Goal: Transaction & Acquisition: Purchase product/service

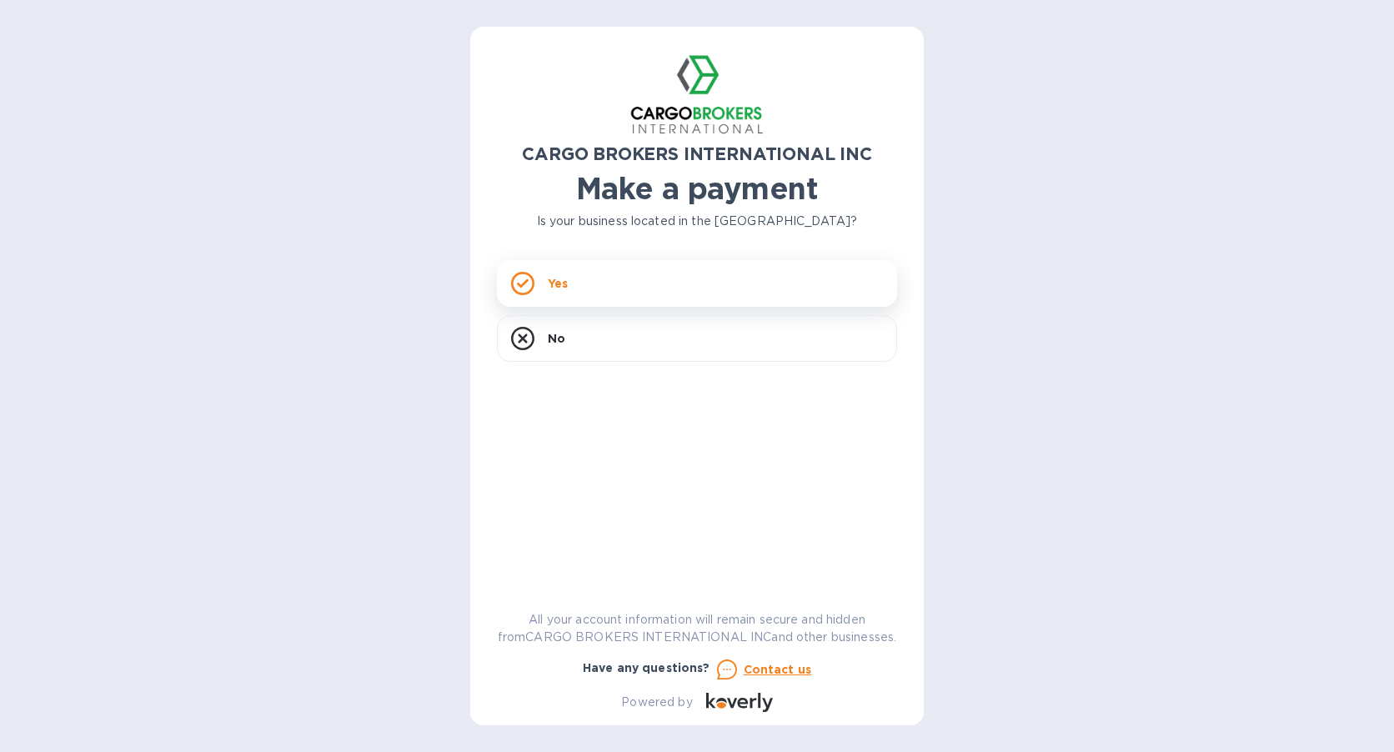
click at [638, 295] on div "Yes" at bounding box center [697, 283] width 400 height 47
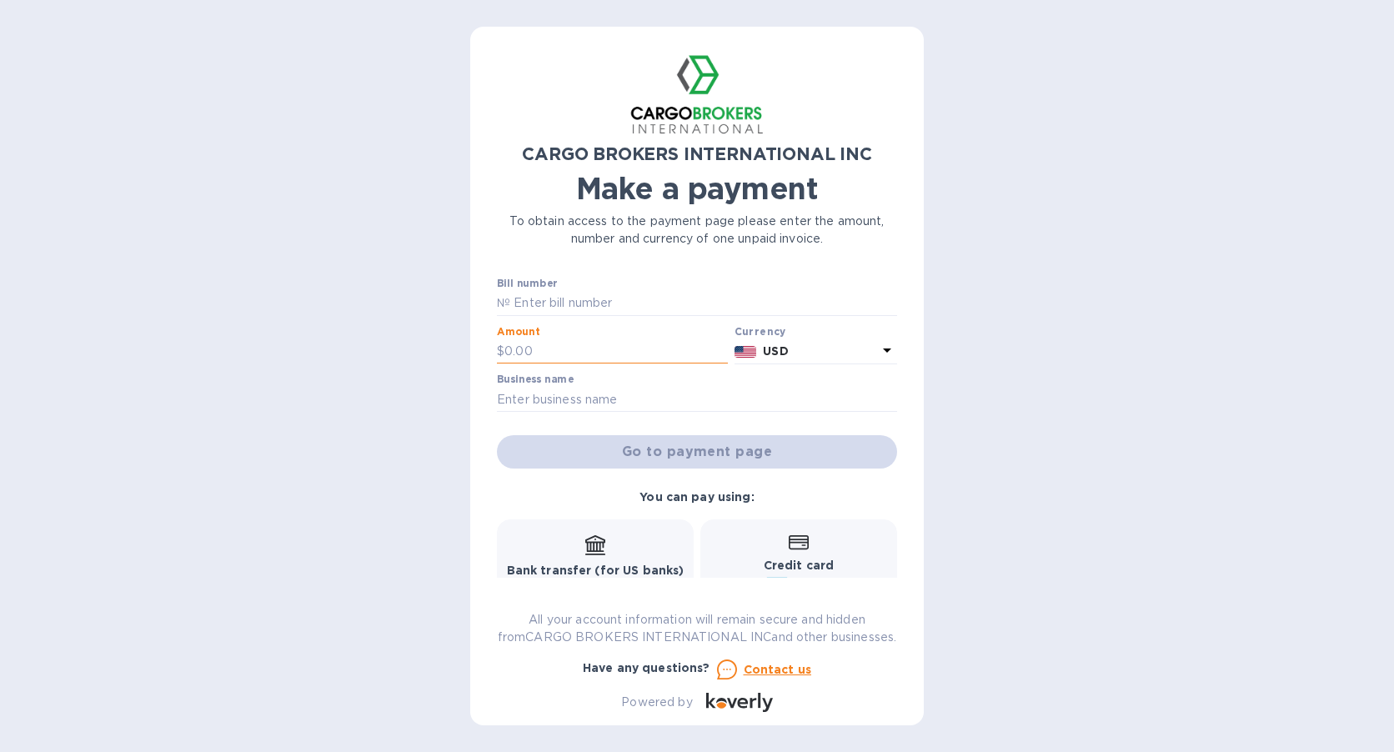
click at [530, 352] on input "text" at bounding box center [616, 351] width 223 height 25
type input "10"
click at [573, 402] on input "text" at bounding box center [697, 399] width 400 height 25
click at [709, 456] on div "Go to payment page" at bounding box center [697, 452] width 407 height 40
drag, startPoint x: 890, startPoint y: 372, endPoint x: 894, endPoint y: 475, distance: 103.5
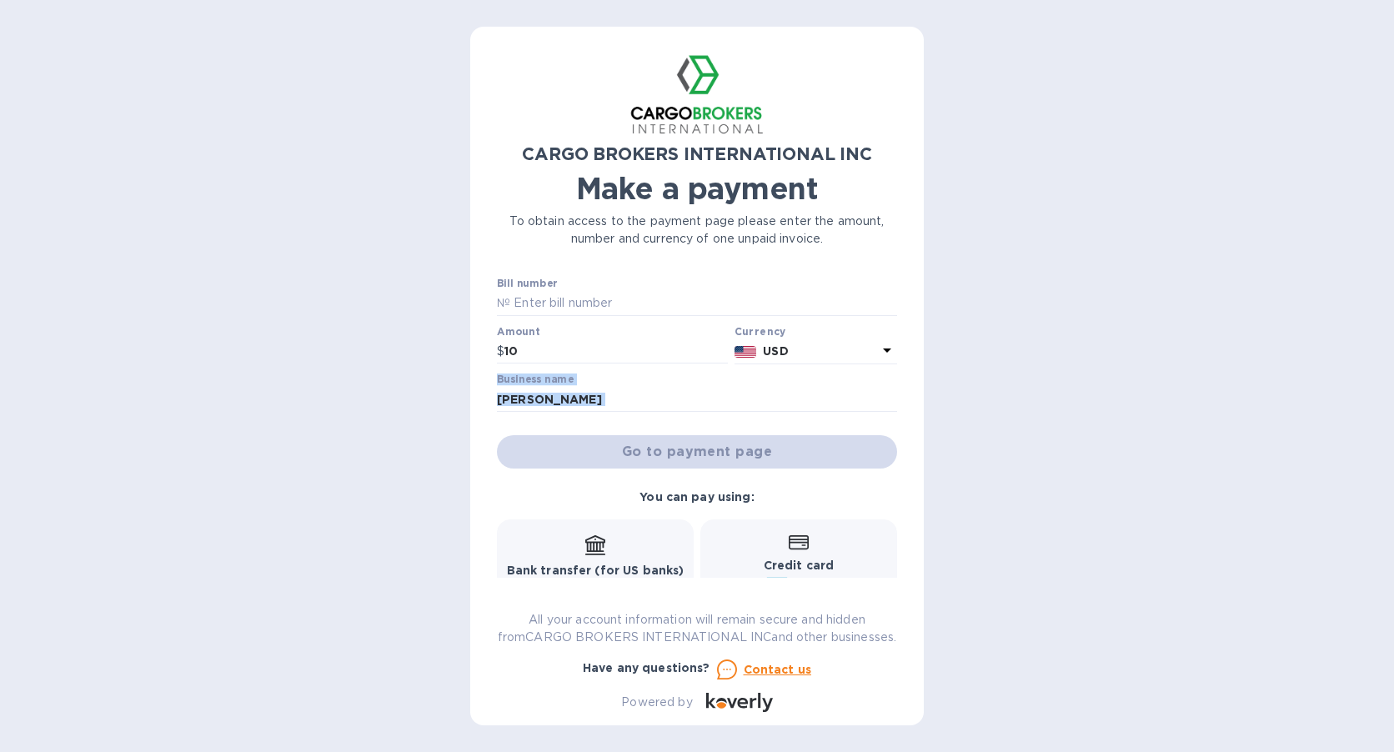
click at [894, 475] on div "Bill number № Amount $ 10 Currency USD Business name jeni Go to payment page Yo…" at bounding box center [697, 428] width 400 height 300
click at [616, 391] on input "jeni" at bounding box center [697, 399] width 400 height 25
click at [539, 404] on input "jeni" at bounding box center [697, 399] width 400 height 25
type input "Jeni"
click at [758, 453] on div "Go to payment page" at bounding box center [697, 452] width 407 height 40
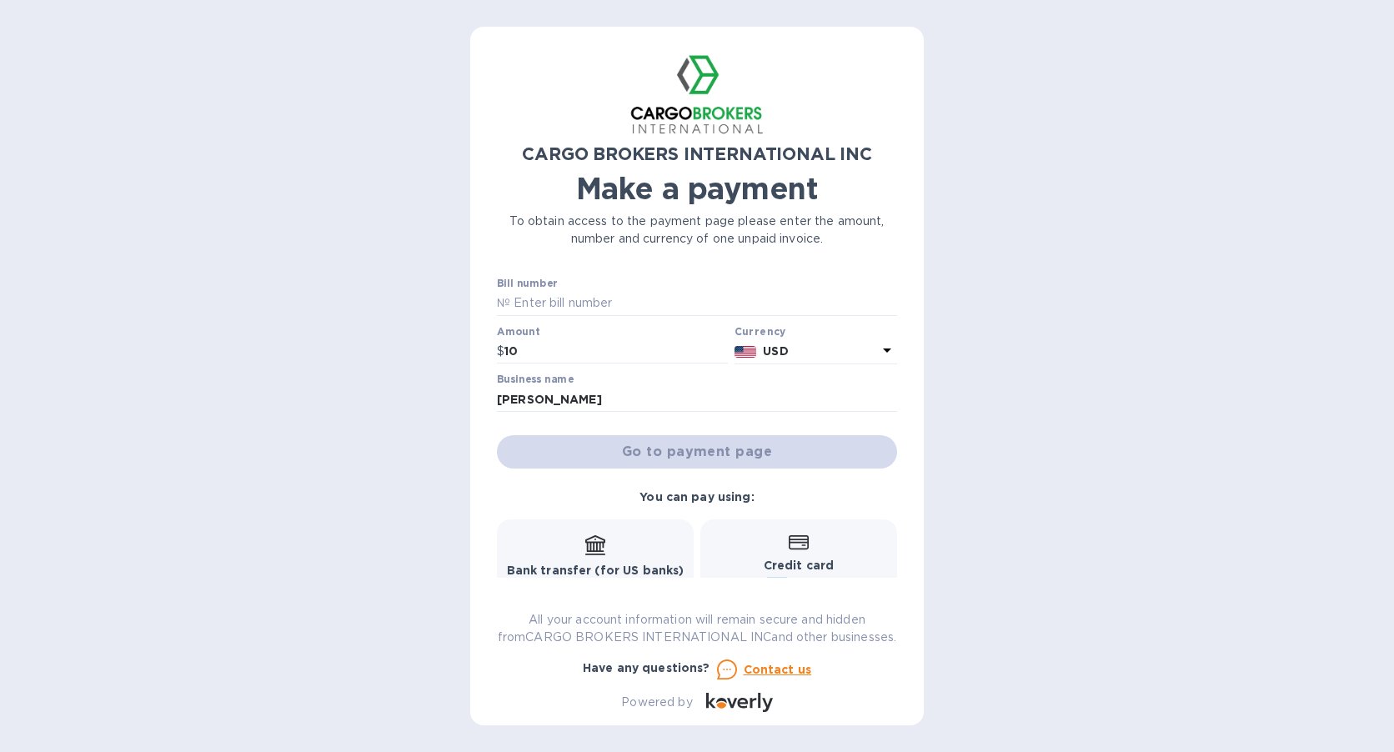
click at [613, 545] on div "Bank transfer (for US banks) Free" at bounding box center [596, 566] width 178 height 62
click at [789, 542] on icon at bounding box center [799, 542] width 20 height 15
click at [588, 304] on input "text" at bounding box center [703, 303] width 387 height 25
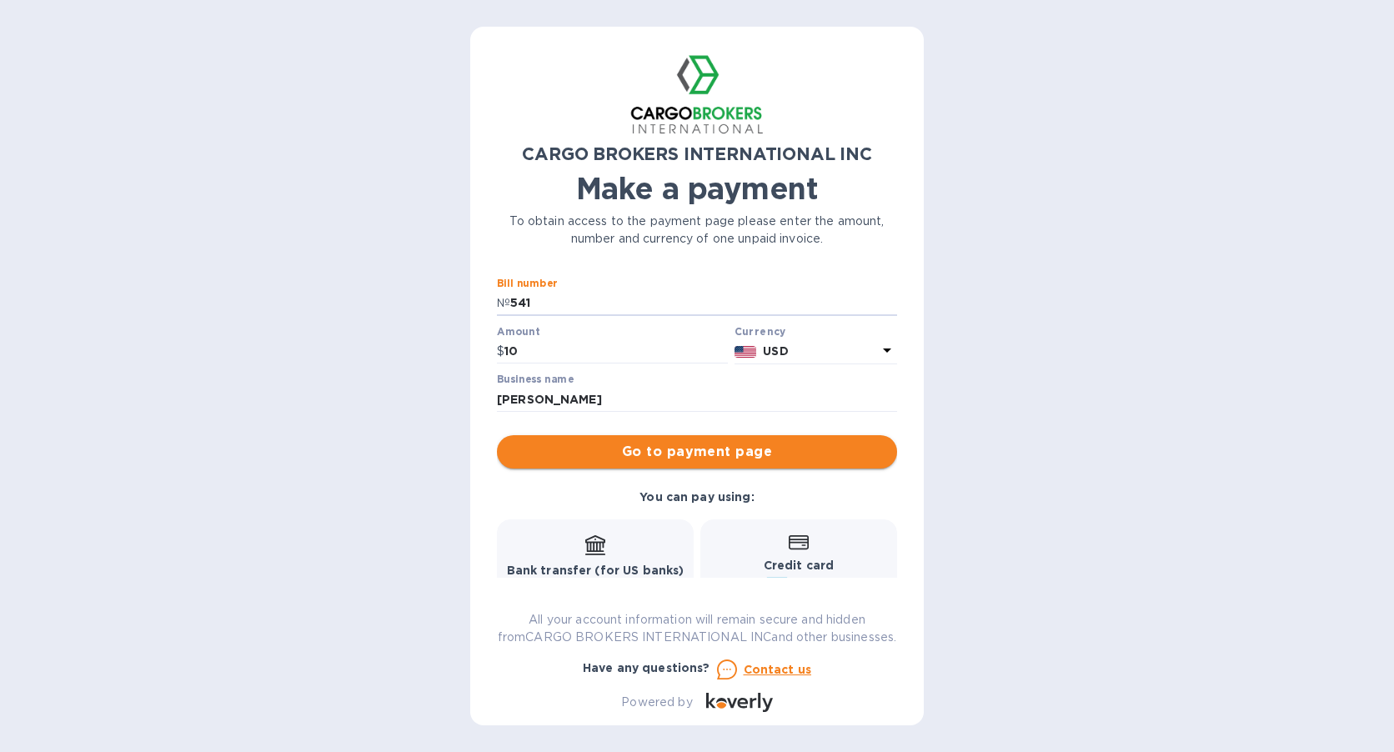
type input "541"
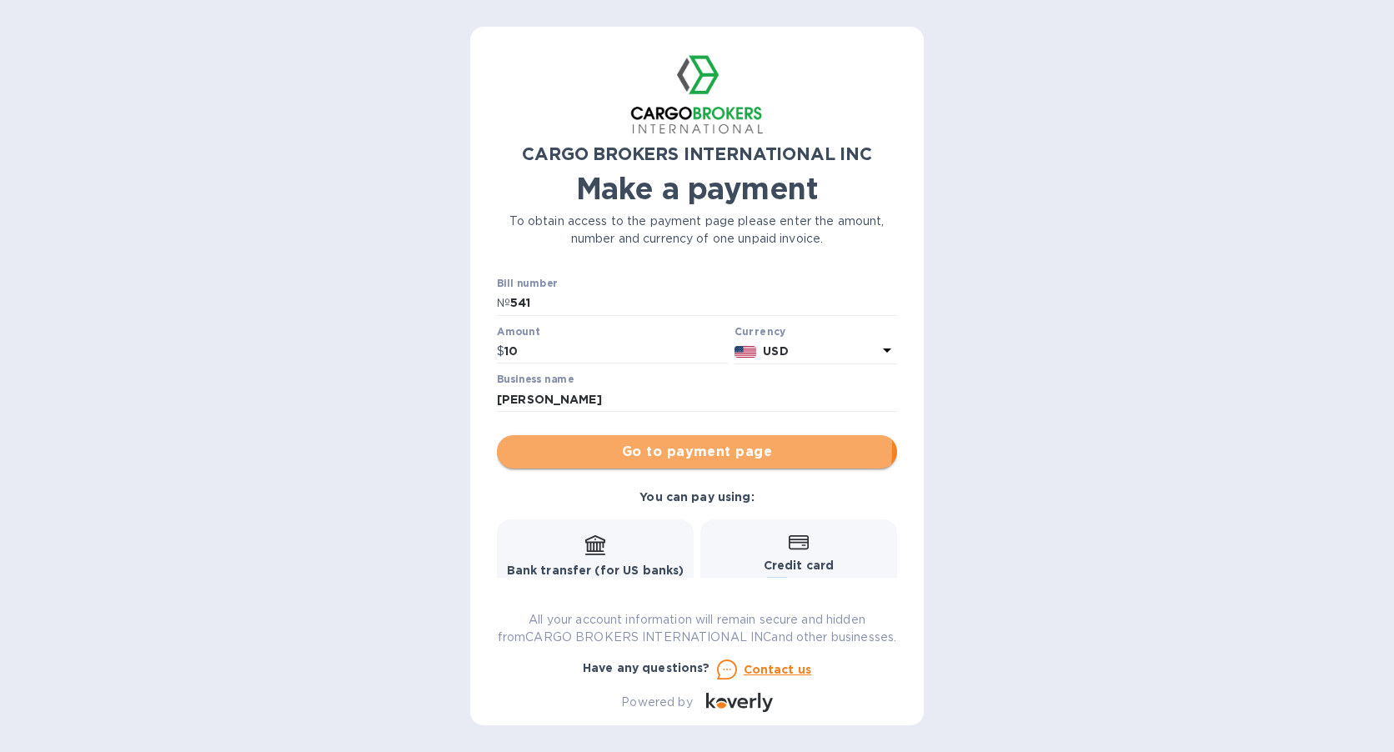
click at [673, 446] on span "Go to payment page" at bounding box center [697, 452] width 374 height 20
